Goal: Information Seeking & Learning: Find specific fact

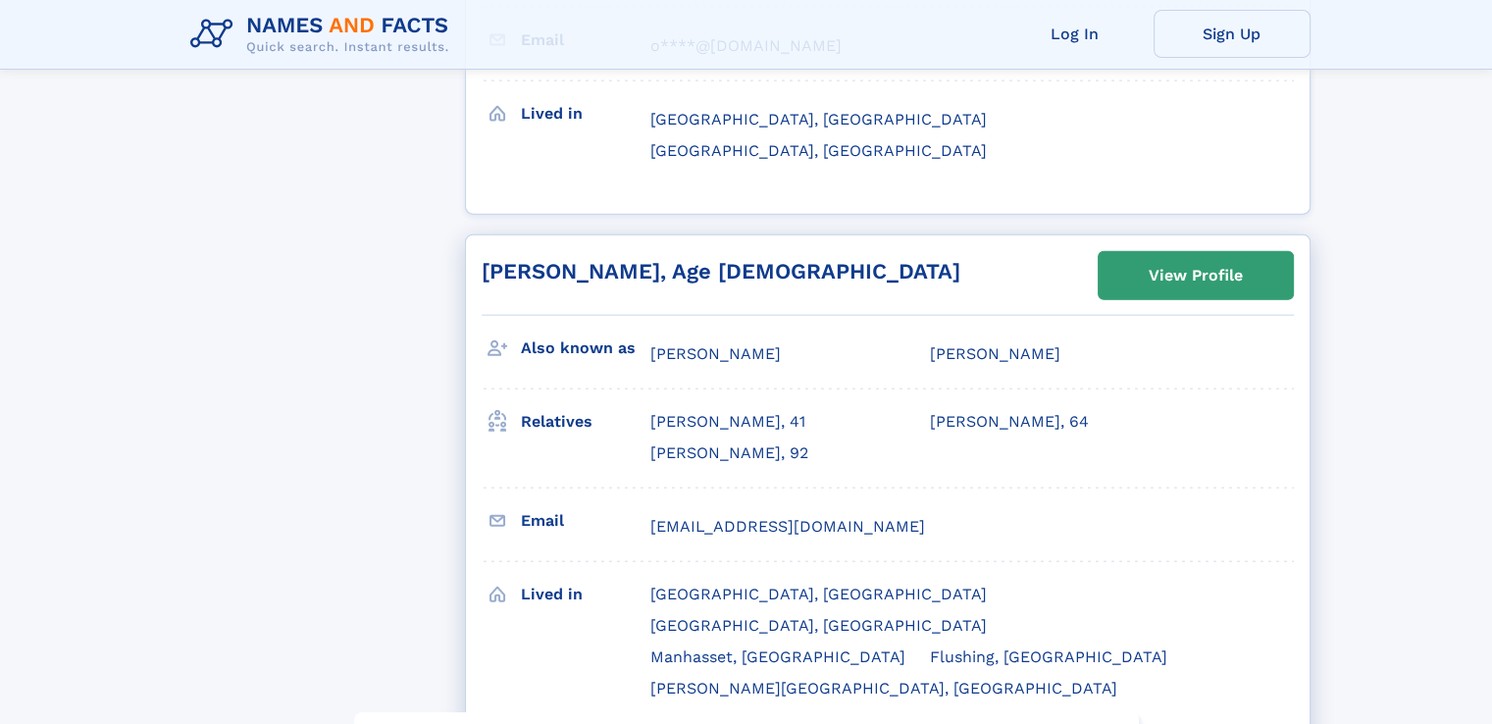
scroll to position [4611, 0]
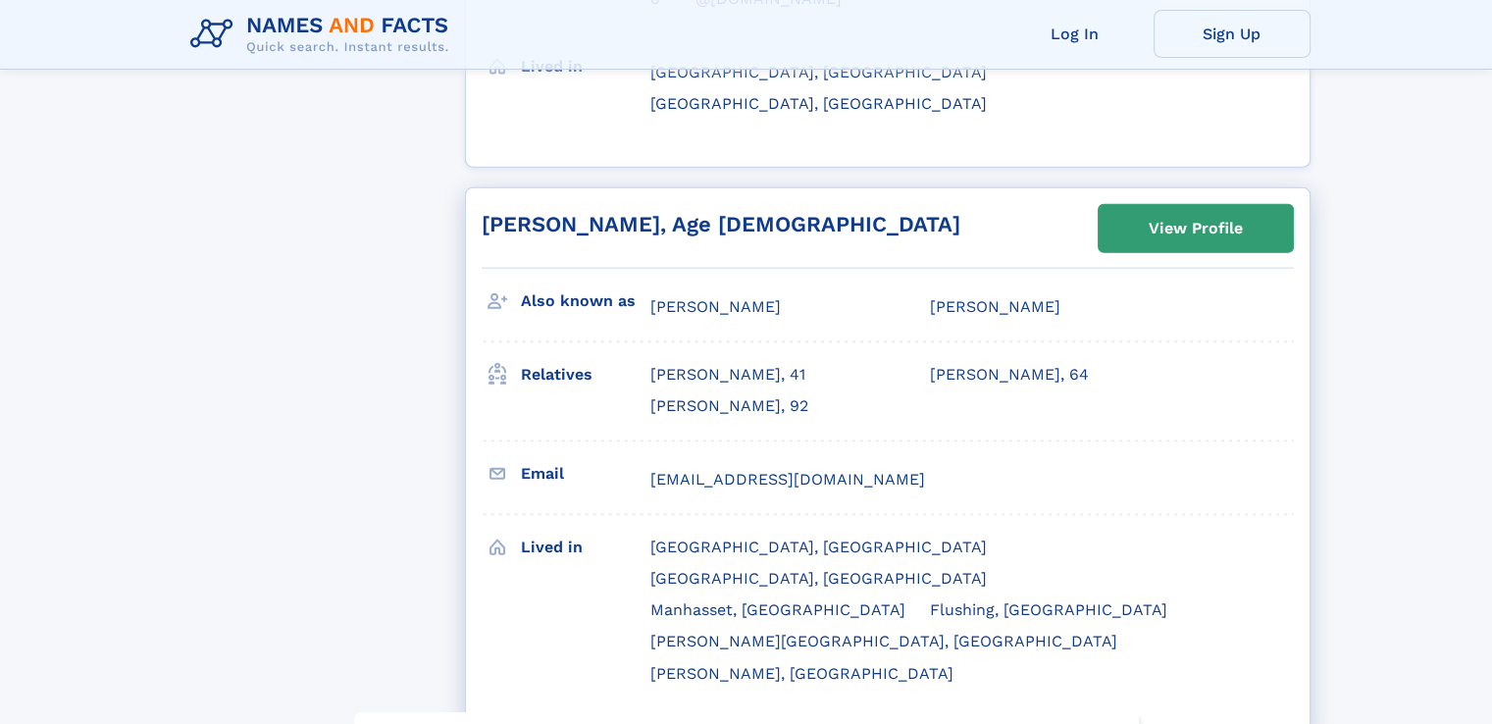
drag, startPoint x: 643, startPoint y: 435, endPoint x: 730, endPoint y: 431, distance: 87.4
click at [730, 515] on div "Lived in Great Neck, NY Greenwich, CT Manhasset, NY Flushing, NY Jackson Height…" at bounding box center [888, 611] width 812 height 193
click at [626, 531] on div "Lived in" at bounding box center [585, 612] width 129 height 163
drag, startPoint x: 646, startPoint y: 434, endPoint x: 691, endPoint y: 434, distance: 44.1
click at [691, 515] on div "Lived in Great Neck, NY Greenwich, CT Manhasset, NY Flushing, NY Jackson Height…" at bounding box center [888, 611] width 812 height 193
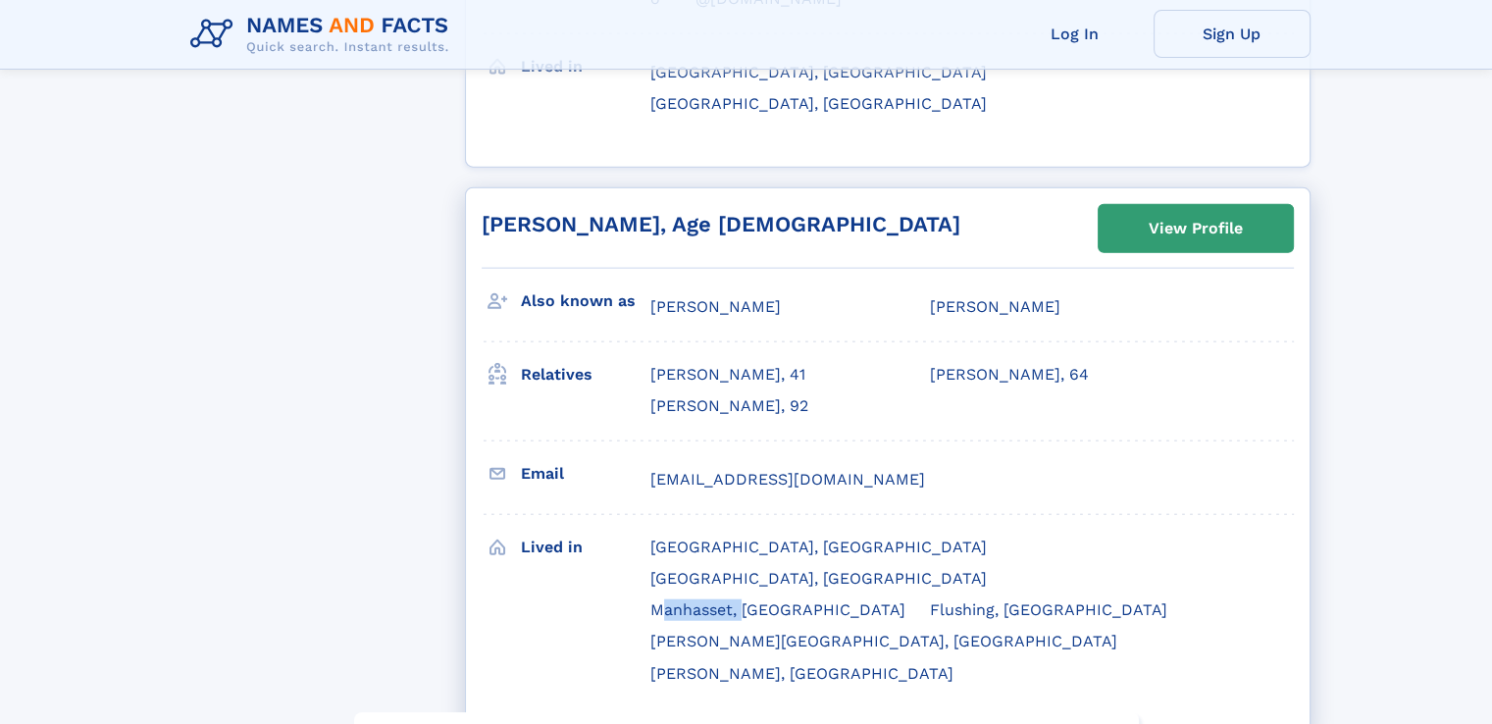
drag, startPoint x: 738, startPoint y: 437, endPoint x: 655, endPoint y: 440, distance: 82.5
click at [655, 600] on span "Manhasset, NY" at bounding box center [777, 609] width 255 height 19
copy span "Manhasset,"
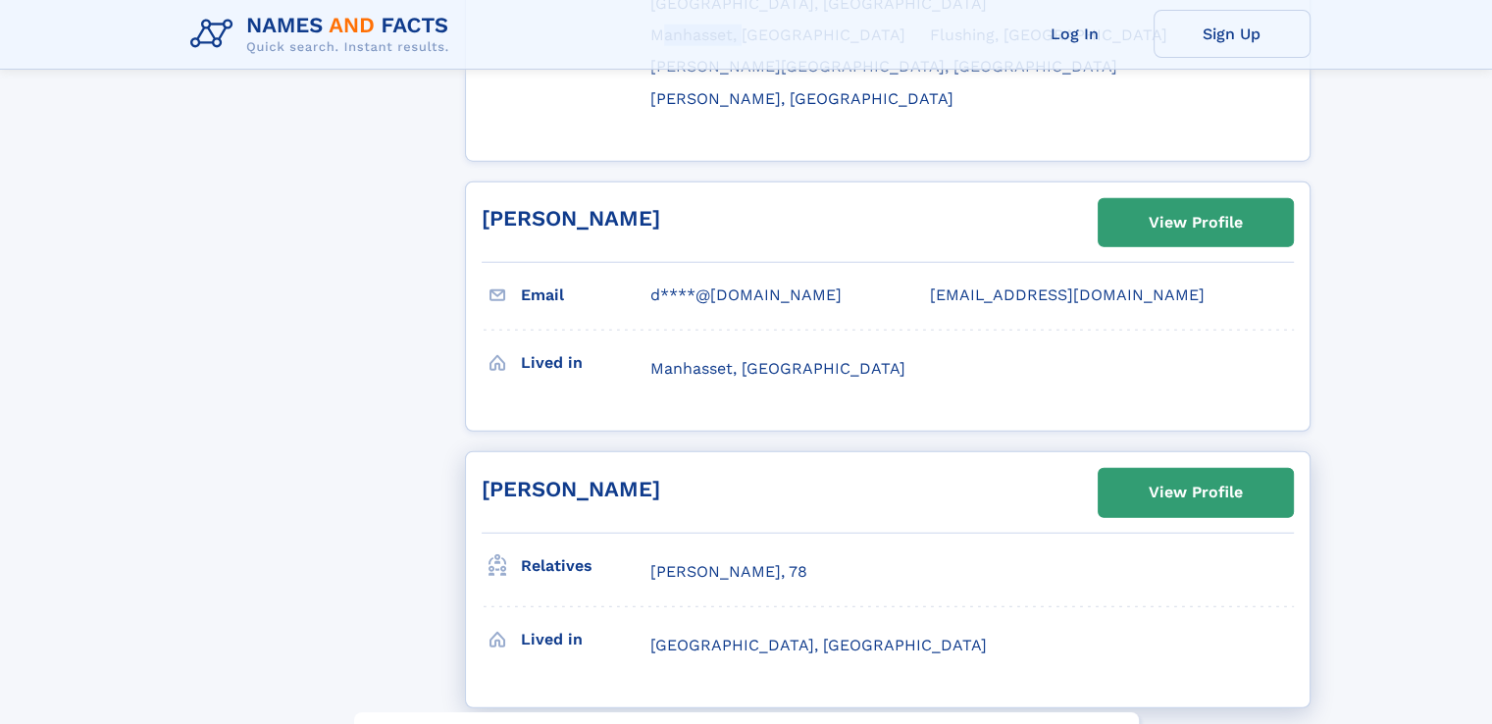
scroll to position [5494, 0]
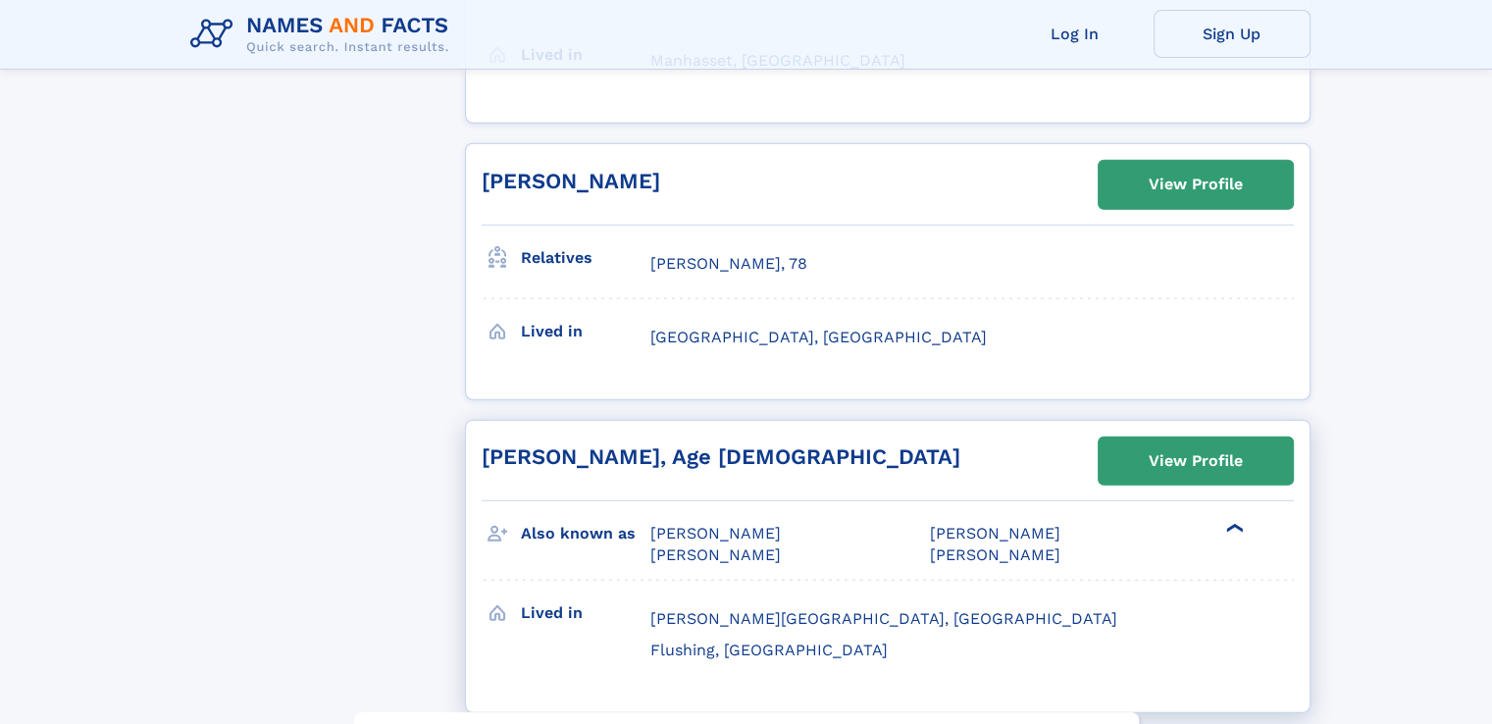
drag, startPoint x: 648, startPoint y: 321, endPoint x: 803, endPoint y: 317, distance: 155.1
click at [803, 523] on div "Yevgeniya Kabalkina" at bounding box center [780, 534] width 260 height 22
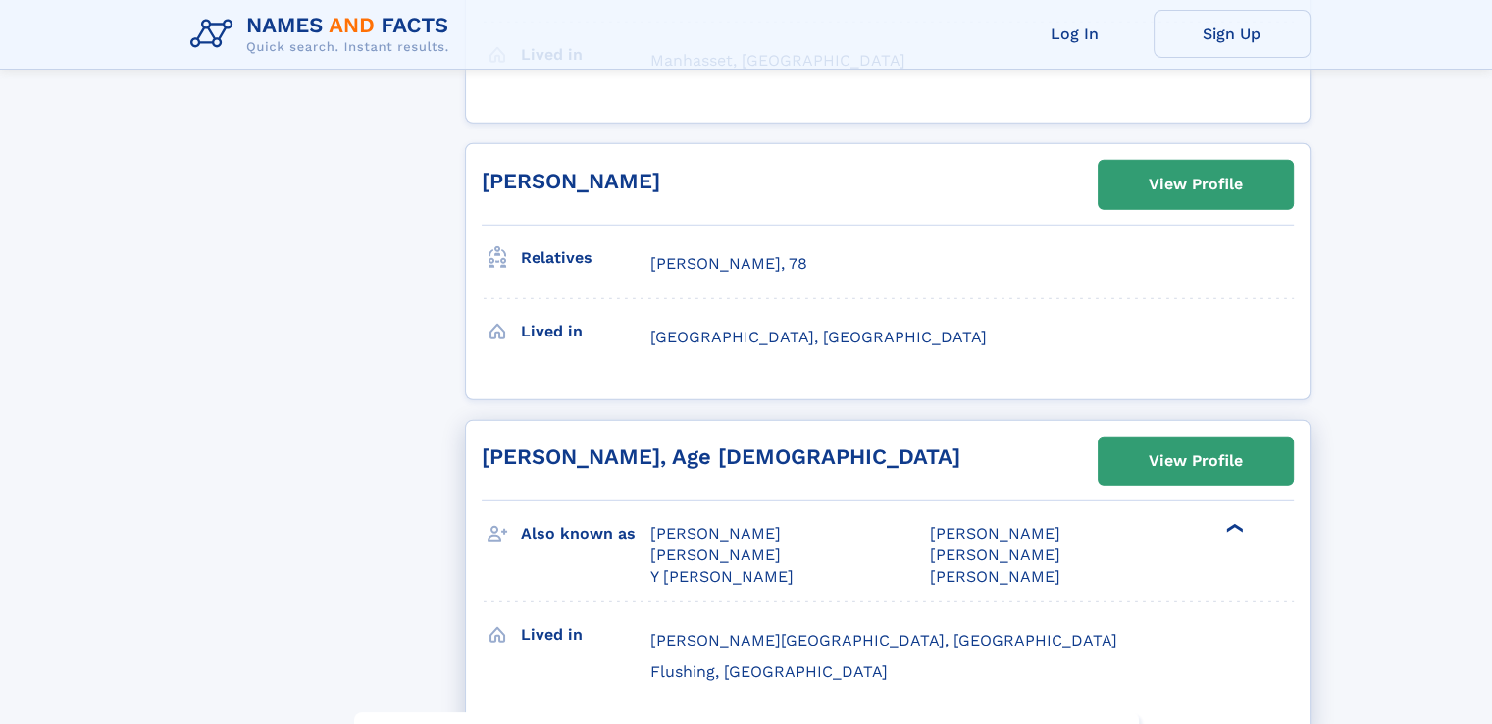
copy span "Yevgeniya Kabalkina"
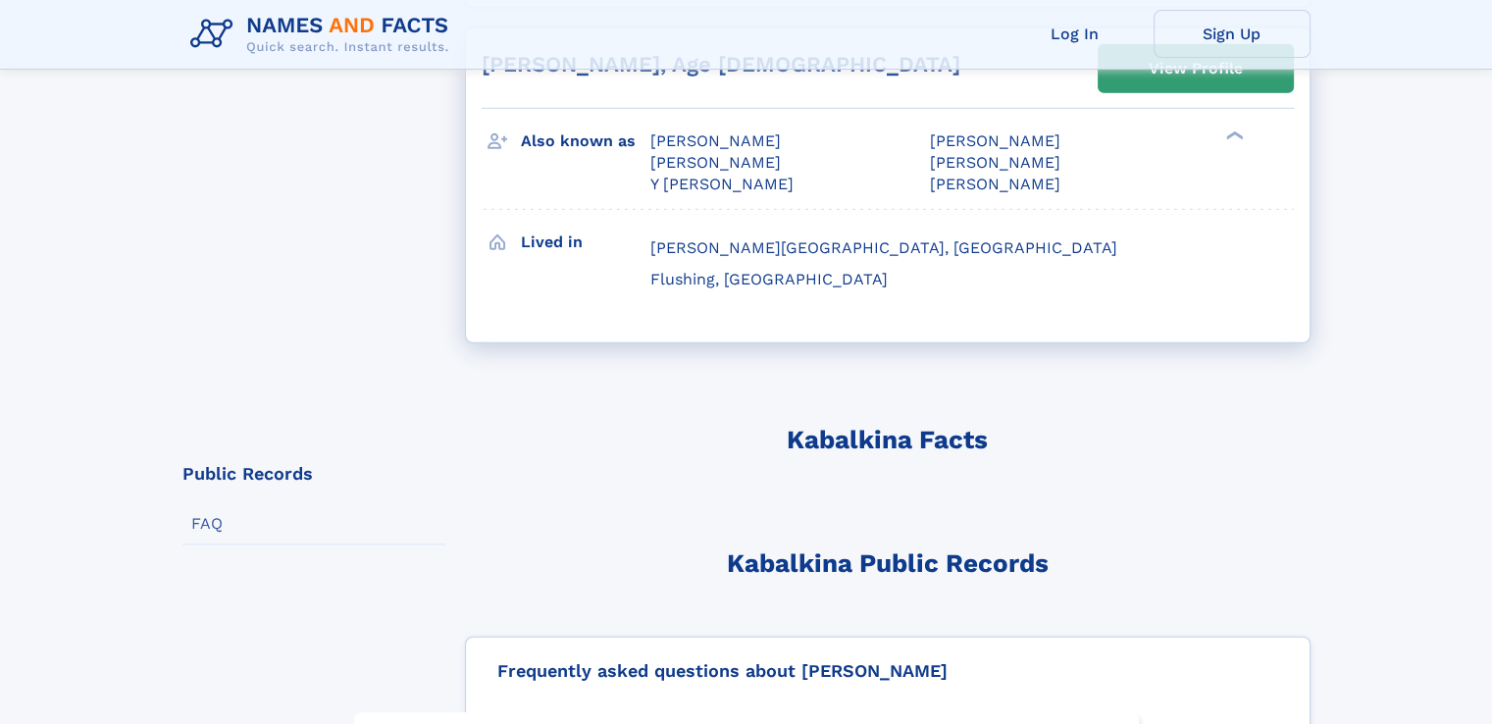
scroll to position [6279, 0]
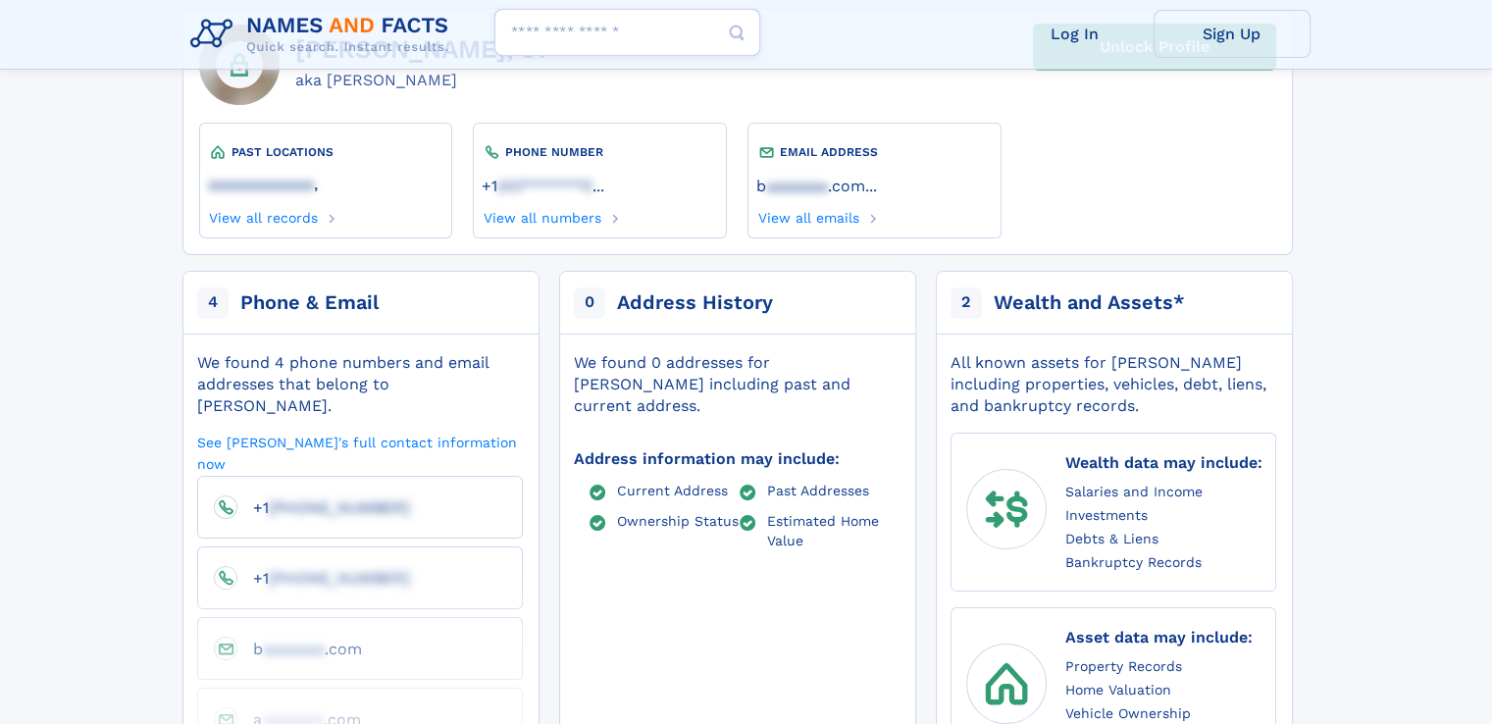
scroll to position [196, 0]
